Goal: Information Seeking & Learning: Find contact information

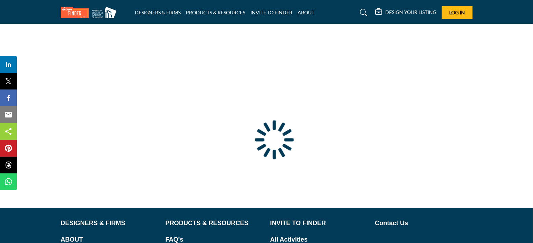
type input "**********"
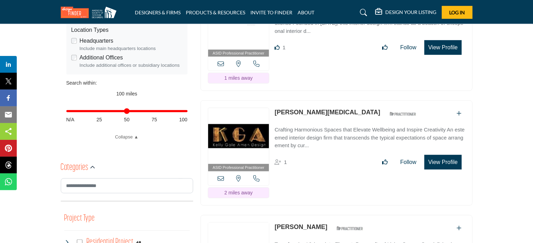
scroll to position [244, 0]
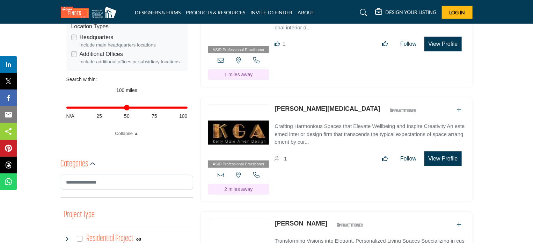
click at [295, 108] on link "Kelly Amen" at bounding box center [326, 108] width 105 height 7
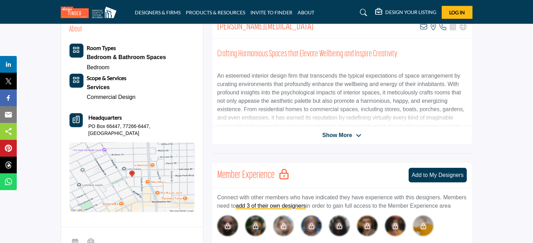
scroll to position [244, 0]
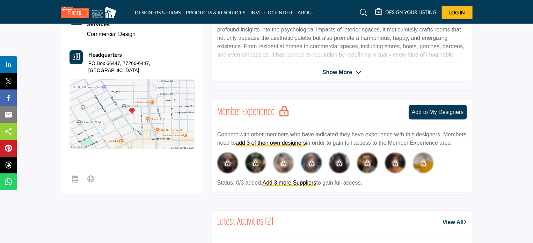
click at [355, 74] on span "Show More" at bounding box center [341, 72] width 39 height 8
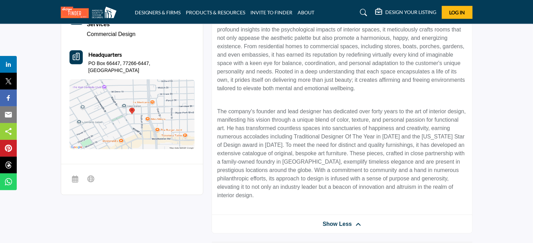
scroll to position [175, 0]
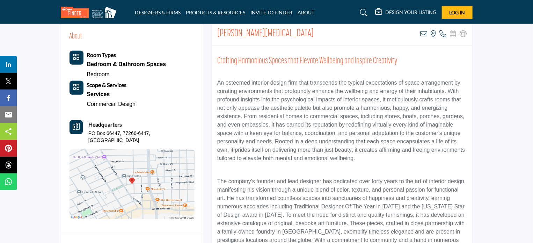
drag, startPoint x: 427, startPoint y: 17, endPoint x: 486, endPoint y: 43, distance: 64.0
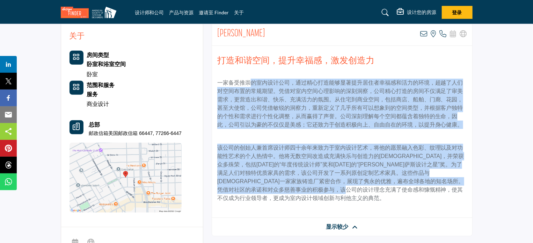
drag, startPoint x: 251, startPoint y: 86, endPoint x: 432, endPoint y: 191, distance: 209.0
click at [432, 191] on div "打造和谐空间，提升幸福感，激发创造力 一家备受推崇的室内设计公司，通过精心打造能够显著提升居住者幸福感和活力的环境，超越了人们对空间布置的常规期望。凭借对室内…" at bounding box center [342, 132] width 260 height 172
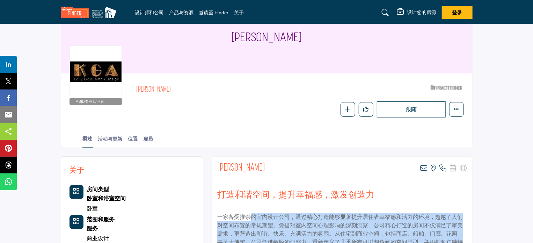
scroll to position [35, 0]
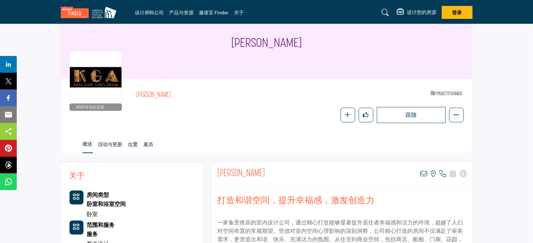
click at [501, 95] on section "家 设计师和公司 凯利·阿门 凯利·阿门 ASID专业从业者 ASID 专业从业人员已成功通过 ASID 认可的资格考试。 凯利·阿门 ASID 合格从业者，…" at bounding box center [266, 71] width 533 height 164
click at [112, 146] on font "活动与更新" at bounding box center [110, 144] width 24 height 6
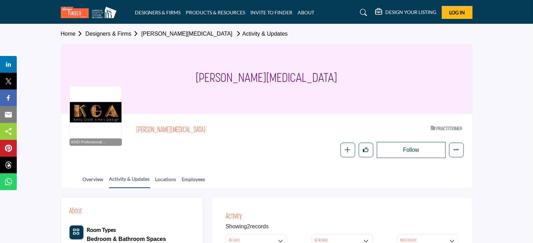
click at [247, 134] on h2 "[PERSON_NAME][MEDICAL_DATA]" at bounding box center [232, 130] width 192 height 9
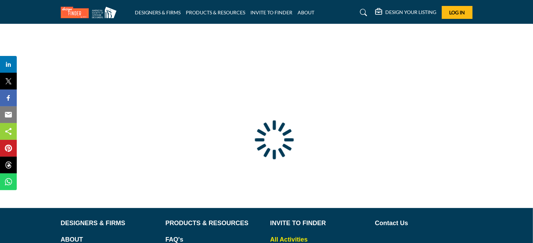
type input "**********"
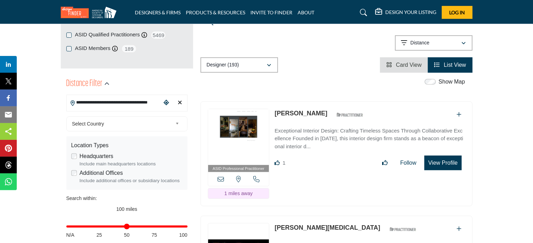
scroll to position [140, 0]
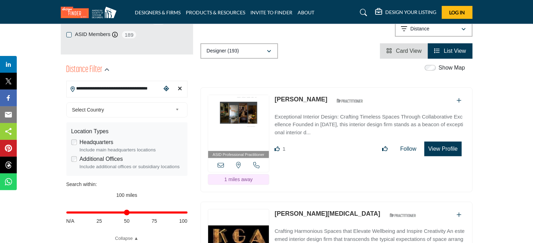
click at [150, 89] on input "**********" at bounding box center [114, 89] width 94 height 14
click at [167, 109] on span "Select Country" at bounding box center [122, 109] width 101 height 8
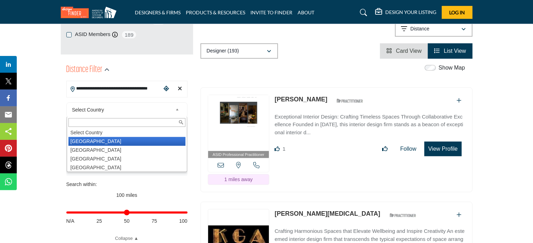
click at [99, 140] on li "United States" at bounding box center [126, 141] width 117 height 9
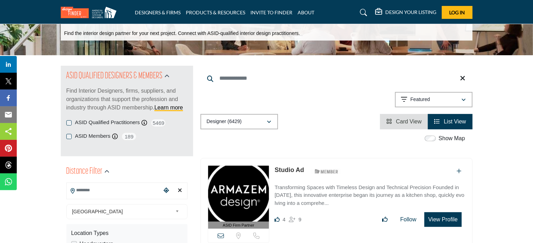
scroll to position [105, 0]
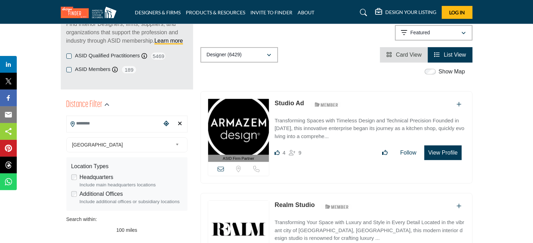
click at [138, 123] on input "Search Location" at bounding box center [114, 124] width 94 height 14
click at [73, 124] on icon at bounding box center [73, 124] width 4 height 6
click at [162, 146] on span "United States" at bounding box center [122, 144] width 101 height 8
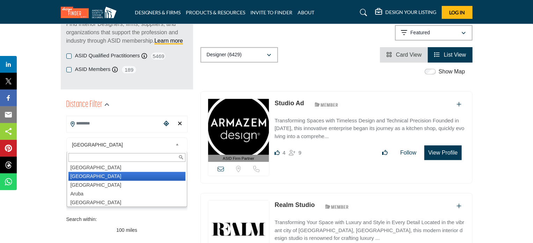
scroll to position [0, 0]
click at [140, 178] on li "United States" at bounding box center [126, 176] width 117 height 9
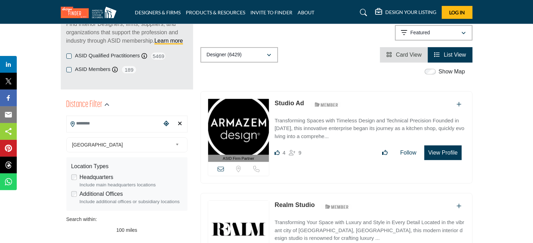
click at [166, 123] on icon "Choose your current location" at bounding box center [166, 123] width 6 height 6
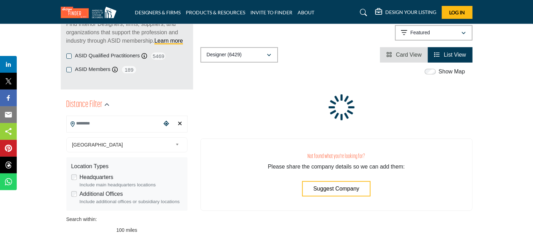
click at [181, 125] on icon "Clear search location" at bounding box center [180, 123] width 4 height 6
click at [180, 123] on icon "Clear search location" at bounding box center [180, 123] width 4 height 6
click at [151, 143] on span "United States" at bounding box center [122, 144] width 101 height 8
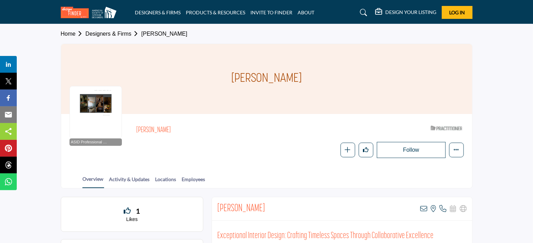
click at [106, 104] on div at bounding box center [95, 112] width 52 height 52
click at [99, 106] on div at bounding box center [95, 112] width 52 height 52
click at [94, 107] on div at bounding box center [95, 112] width 52 height 52
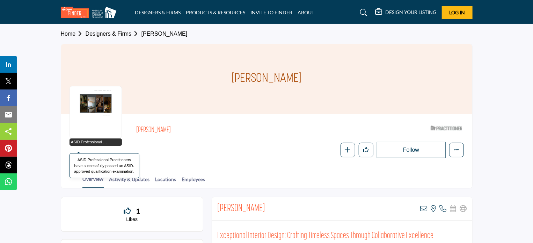
click at [86, 141] on span "ASID Professional Practitioner" at bounding box center [90, 142] width 38 height 6
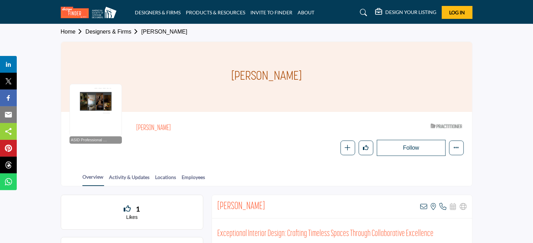
scroll to position [140, 0]
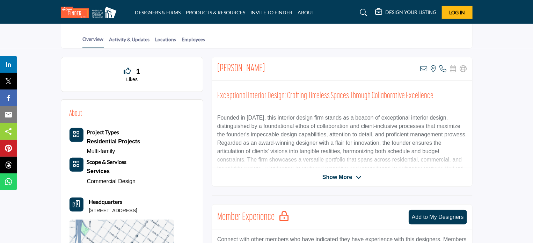
click at [341, 176] on span "Show More" at bounding box center [337, 177] width 30 height 8
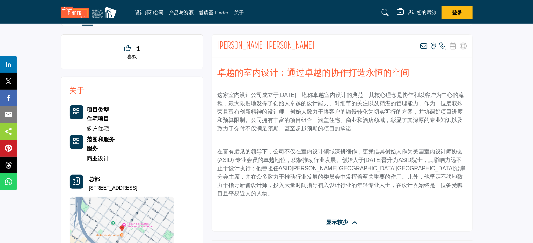
scroll to position [175, 0]
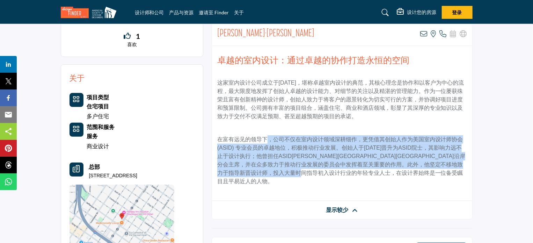
drag, startPoint x: 270, startPoint y: 142, endPoint x: 426, endPoint y: 182, distance: 161.7
click at [426, 182] on div "卓越的室内设计：通过卓越的协作打造永恒的空间 这家室内设计公司成立于[DATE]，堪称卓越室内设计的典范，其核心理念是协作和以客户为中心的流程，最大限度地发挥…" at bounding box center [342, 123] width 260 height 155
click at [430, 175] on p "在富有远见的领导下，公司不仅在室内设计领域深耕细作，更凭借其创始人作​​为美国室内设计师协会 (ASID) 专业会员的卓越地位，积极推动行业发展。创始人于[D…" at bounding box center [342, 160] width 250 height 50
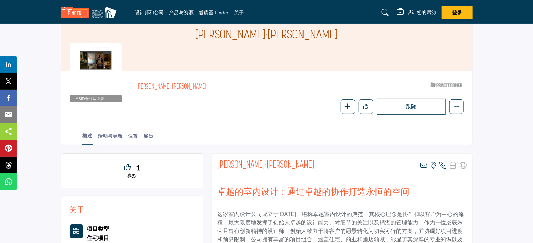
scroll to position [35, 0]
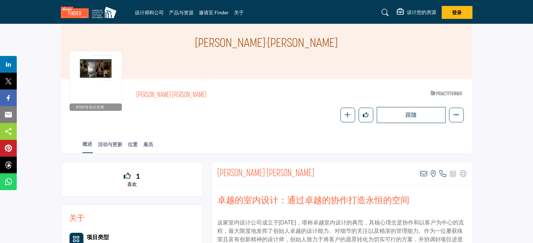
drag, startPoint x: 102, startPoint y: 64, endPoint x: 96, endPoint y: 68, distance: 7.0
click at [96, 68] on div at bounding box center [95, 77] width 52 height 52
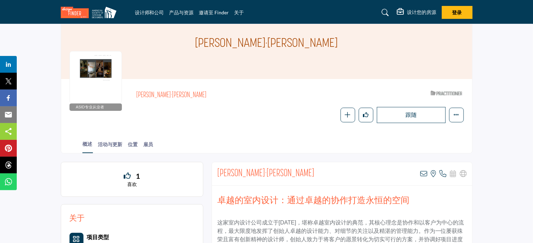
click at [96, 68] on div at bounding box center [95, 77] width 52 height 52
click at [99, 89] on div at bounding box center [95, 77] width 52 height 52
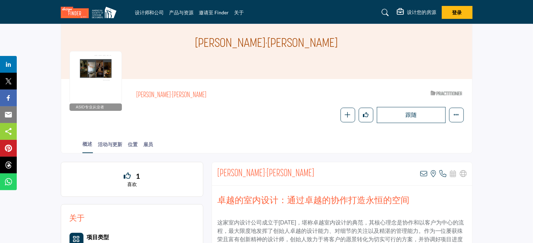
click at [99, 89] on div at bounding box center [95, 77] width 52 height 52
click at [102, 81] on div at bounding box center [95, 77] width 52 height 52
click at [101, 81] on div at bounding box center [95, 77] width 52 height 52
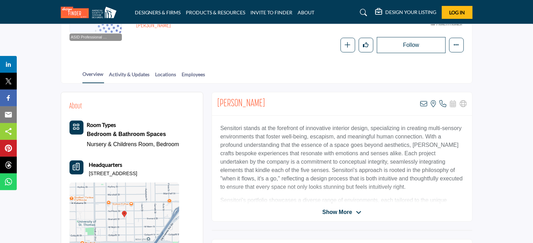
scroll to position [140, 0]
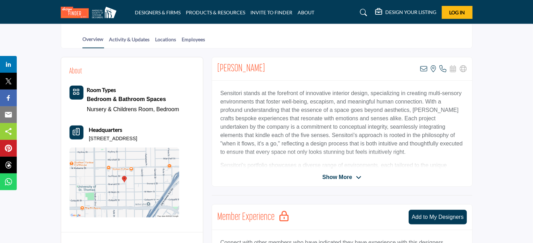
click at [349, 176] on span "Show More" at bounding box center [337, 177] width 30 height 8
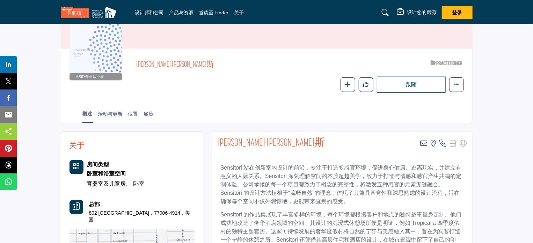
scroll to position [70, 0]
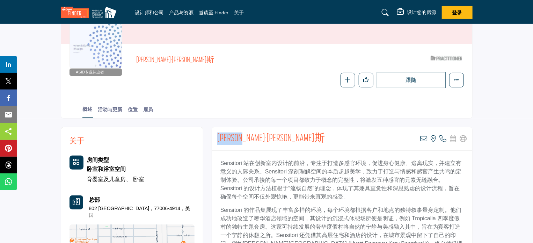
drag, startPoint x: 219, startPoint y: 135, endPoint x: 330, endPoint y: 132, distance: 110.7
click at [330, 132] on div "盖尔·麦克利斯 查看此列表的电子邮件地址 查看此房源的位置 索书号 抱歉，我们没有此列表的 URL" at bounding box center [342, 138] width 260 height 23
click at [330, 145] on div "盖尔·麦克利斯 查看此列表的电子邮件地址 查看此房源的位置 索书号 抱歉，我们没有此列表的 URL" at bounding box center [342, 138] width 260 height 23
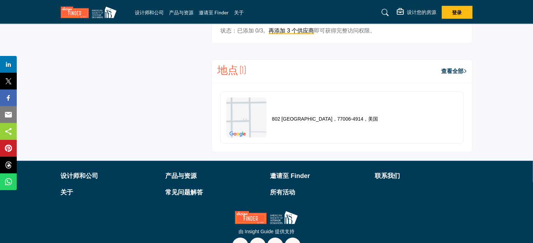
scroll to position [458, 0]
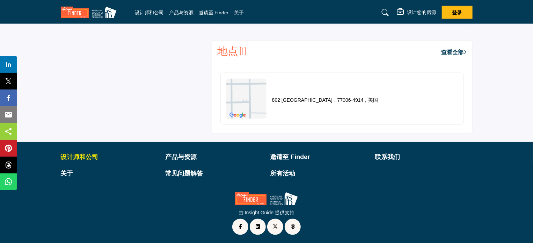
click at [81, 157] on font "设计师和公司" at bounding box center [80, 156] width 38 height 7
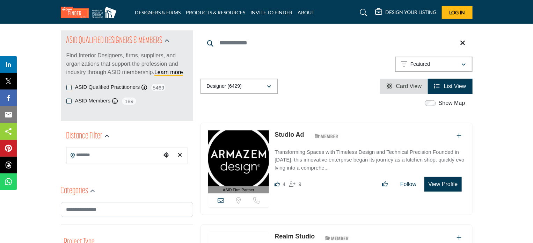
scroll to position [35, 0]
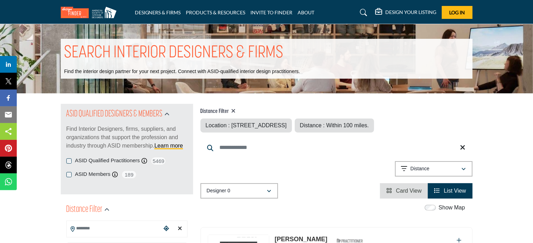
type input "**********"
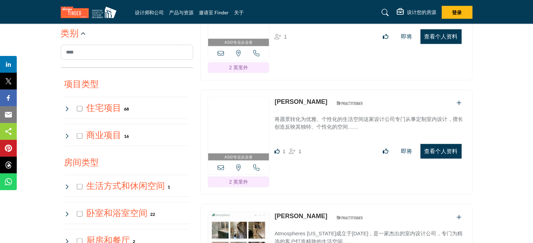
scroll to position [376, 0]
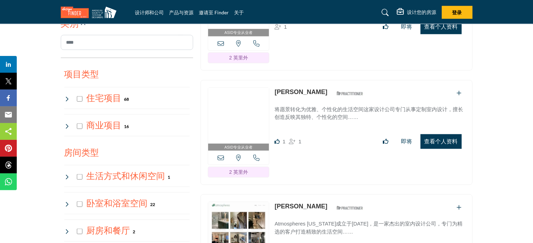
click at [67, 97] on icon at bounding box center [67, 99] width 6 height 6
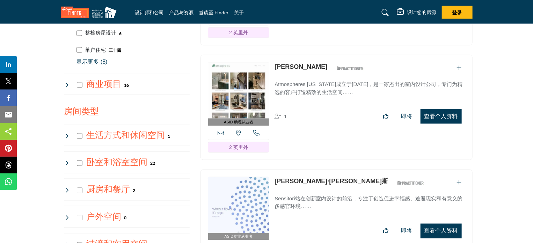
scroll to position [515, 0]
click at [70, 86] on div "商业项目 16" at bounding box center [96, 84] width 65 height 13
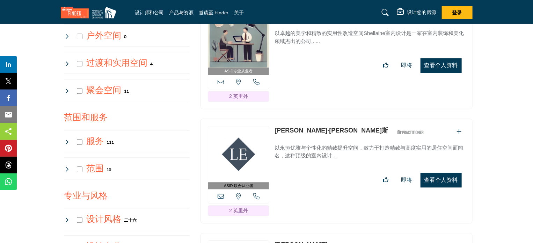
scroll to position [830, 0]
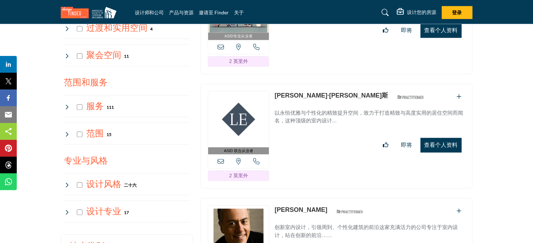
click at [69, 104] on icon at bounding box center [67, 107] width 6 height 6
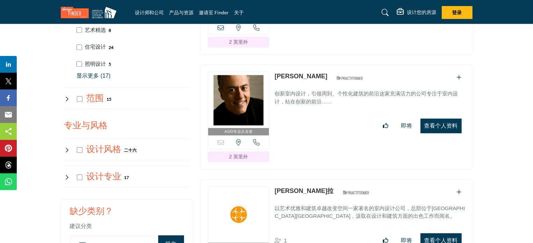
scroll to position [969, 0]
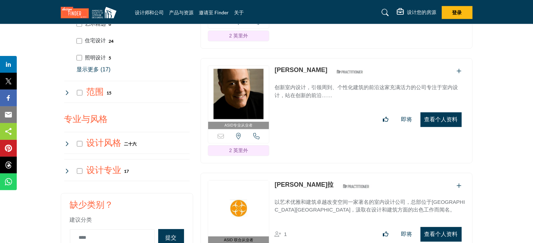
click at [67, 90] on icon at bounding box center [67, 93] width 6 height 6
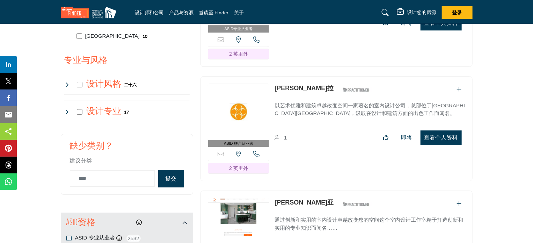
scroll to position [1074, 0]
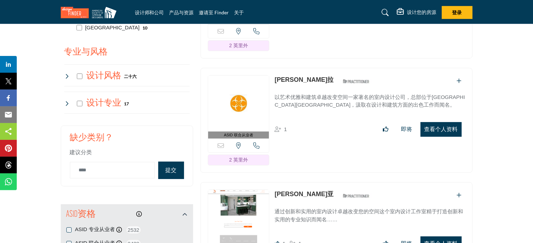
click at [67, 73] on icon at bounding box center [67, 76] width 6 height 6
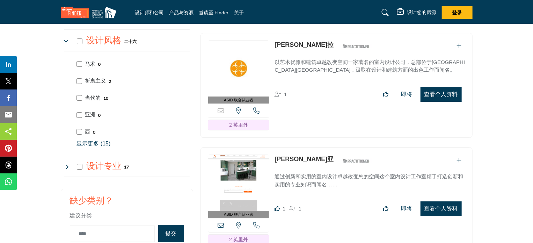
scroll to position [1144, 0]
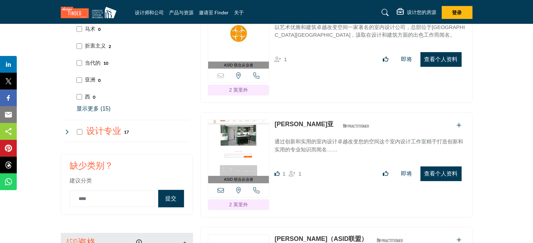
click at [66, 129] on icon at bounding box center [67, 132] width 6 height 6
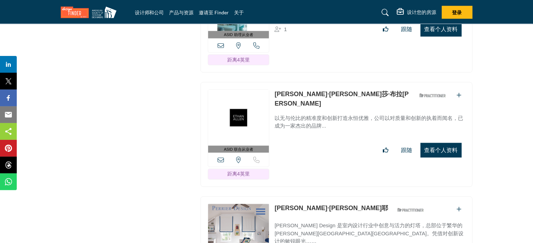
scroll to position [4963, 0]
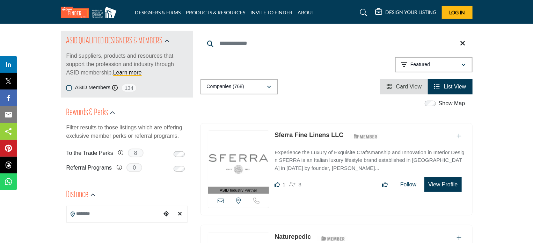
scroll to position [70, 0]
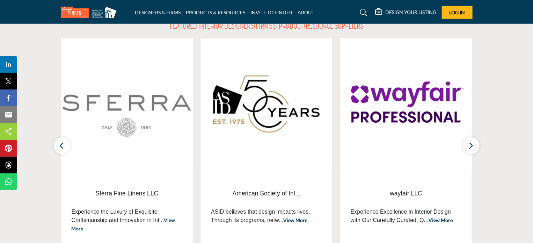
scroll to position [349, 0]
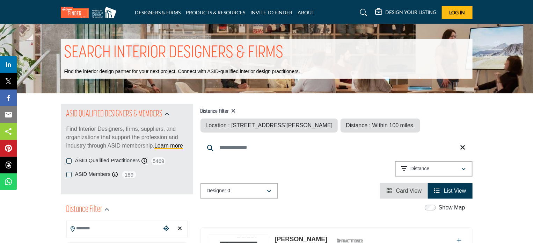
type input "**********"
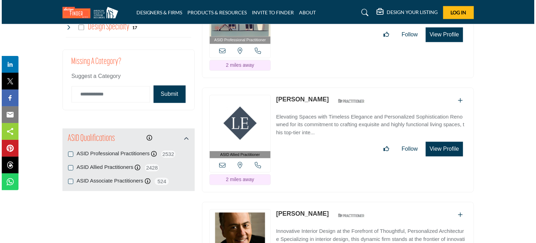
scroll to position [873, 0]
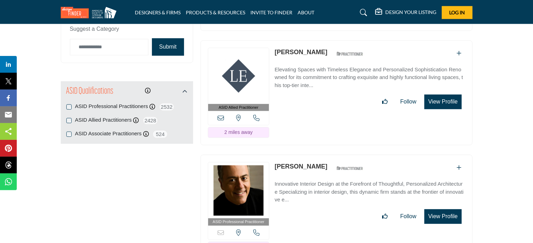
click at [448, 97] on button "View Profile" at bounding box center [442, 101] width 37 height 15
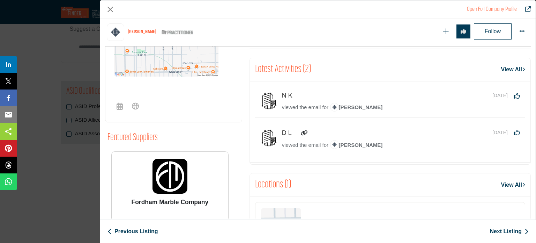
scroll to position [336, 0]
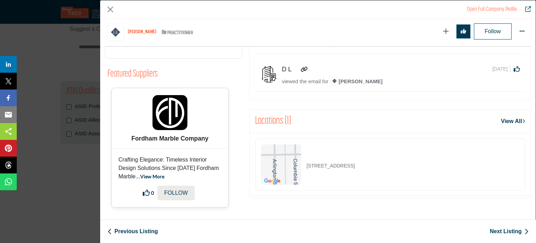
drag, startPoint x: 126, startPoint y: 134, endPoint x: 211, endPoint y: 134, distance: 84.9
click at [211, 135] on p "Fordham Marble Company" at bounding box center [170, 138] width 112 height 7
copy b "Fordham Marble Company"
